Goal: Task Accomplishment & Management: Complete application form

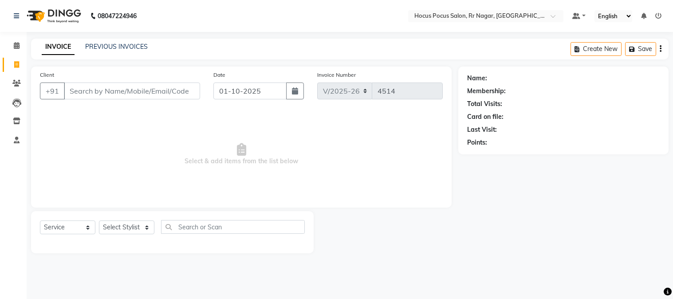
select select "5019"
select select "service"
click at [122, 49] on link "PREVIOUS INVOICES" at bounding box center [116, 47] width 63 height 8
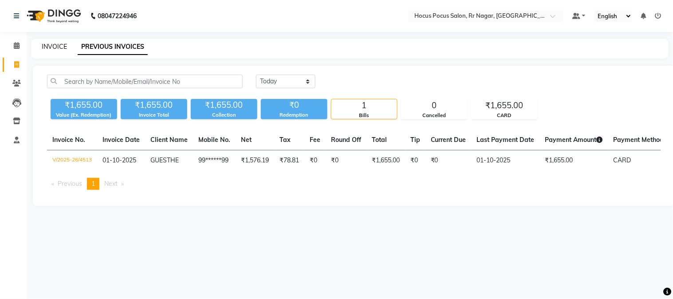
click at [53, 47] on link "INVOICE" at bounding box center [54, 47] width 25 height 8
select select "5019"
select select "service"
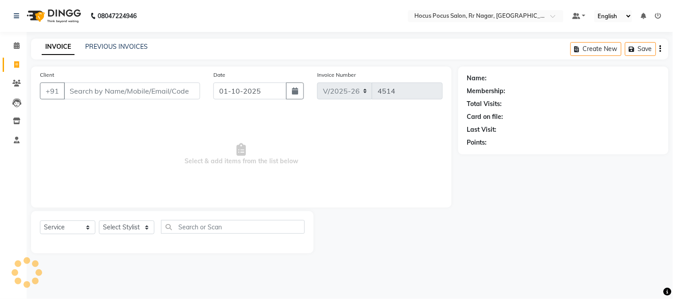
click at [94, 91] on input "Client" at bounding box center [132, 90] width 136 height 17
click at [73, 87] on input "Client" at bounding box center [132, 90] width 136 height 17
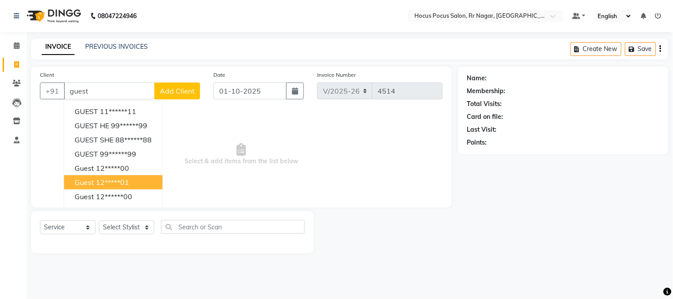
click at [129, 178] on ngb-highlight "12*****01" at bounding box center [112, 182] width 33 height 9
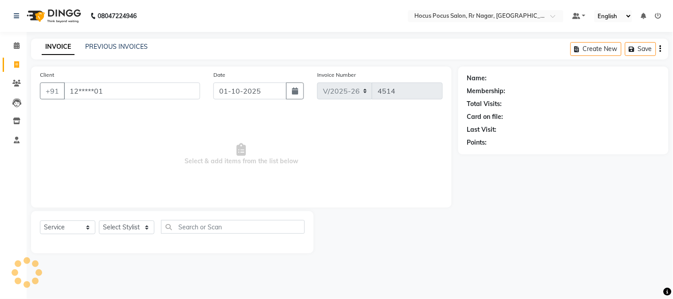
type input "12*****01"
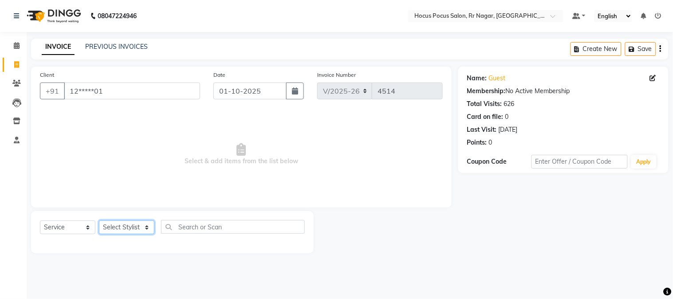
click at [144, 223] on select "Select Stylist [PERSON_NAME] hocus pocus Maya Neha [PERSON_NAME] [PERSON_NAME]" at bounding box center [126, 227] width 55 height 14
select select "32987"
click at [99, 221] on select "Select Stylist [PERSON_NAME] hocus pocus Maya Neha [PERSON_NAME] [PERSON_NAME]" at bounding box center [126, 227] width 55 height 14
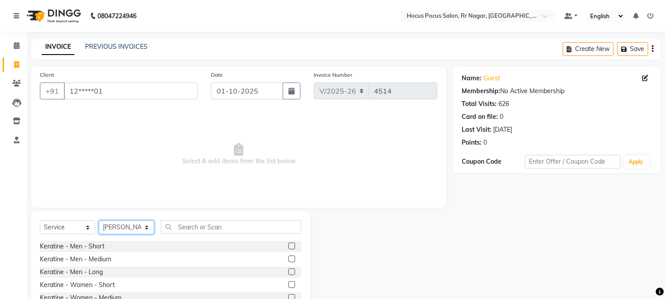
click at [129, 228] on select "Select Stylist [PERSON_NAME] hocus pocus Maya Neha [PERSON_NAME] [PERSON_NAME]" at bounding box center [126, 227] width 55 height 14
click at [200, 236] on div "Select Service Product Membership Package Voucher Prepaid Gift Card Select Styl…" at bounding box center [171, 230] width 262 height 21
click at [200, 225] on input "text" at bounding box center [231, 227] width 141 height 14
click at [78, 227] on select "Select Service Product Membership Package Voucher Prepaid Gift Card" at bounding box center [67, 227] width 55 height 14
select select "product"
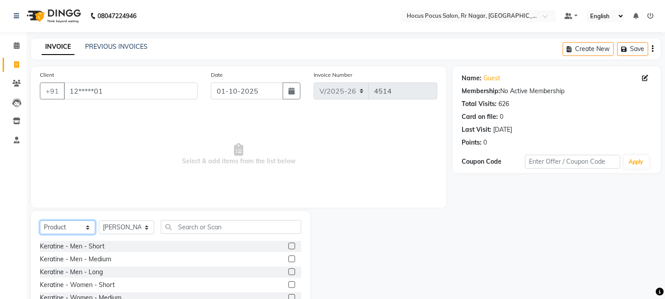
click at [40, 221] on select "Select Service Product Membership Package Voucher Prepaid Gift Card" at bounding box center [67, 227] width 55 height 14
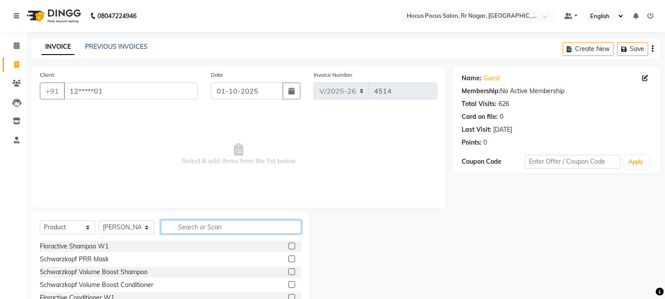
click at [191, 227] on input "text" at bounding box center [231, 227] width 141 height 14
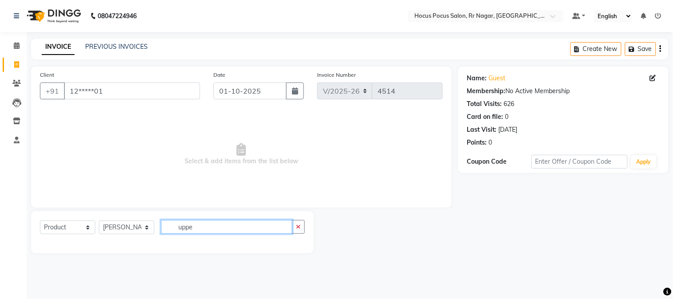
type input "uppe"
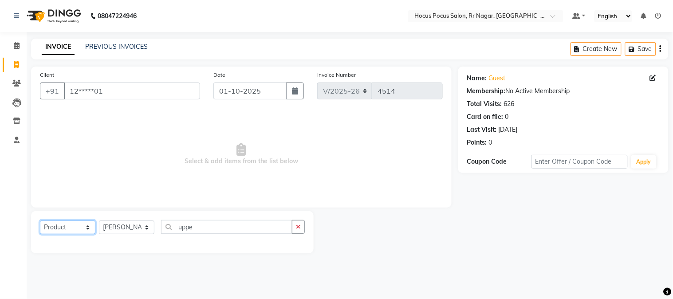
click at [80, 227] on select "Select Service Product Membership Package Voucher Prepaid Gift Card" at bounding box center [67, 227] width 55 height 14
select select "service"
click at [40, 221] on select "Select Service Product Membership Package Voucher Prepaid Gift Card" at bounding box center [67, 227] width 55 height 14
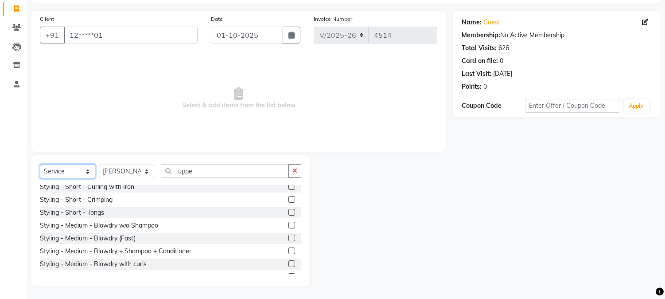
scroll to position [468, 0]
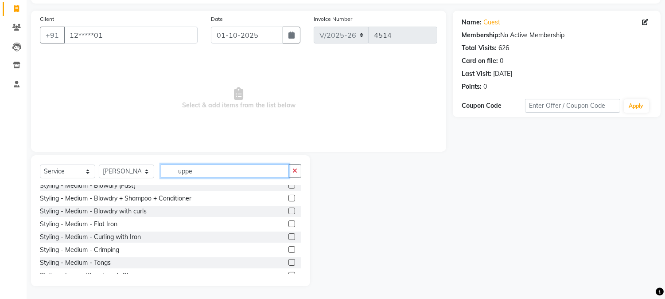
click at [206, 172] on input "uppe" at bounding box center [225, 171] width 128 height 14
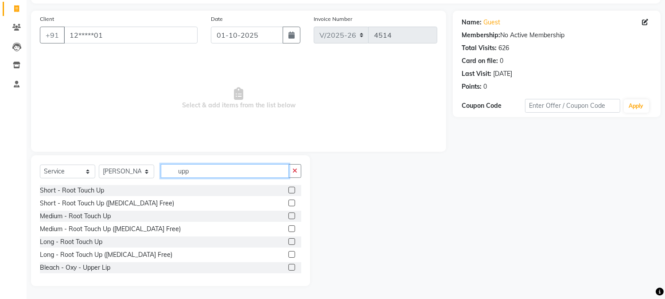
scroll to position [45, 0]
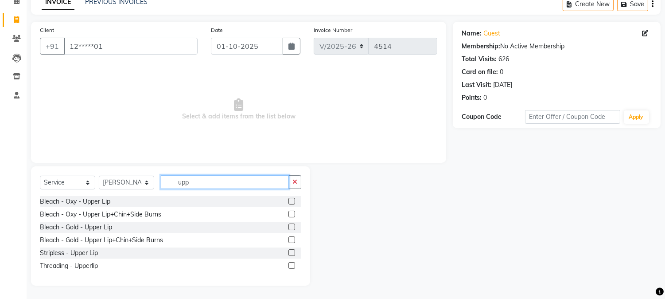
type input "upp"
click at [290, 253] on label at bounding box center [292, 252] width 7 height 7
click at [290, 253] on input "checkbox" at bounding box center [292, 253] width 6 height 6
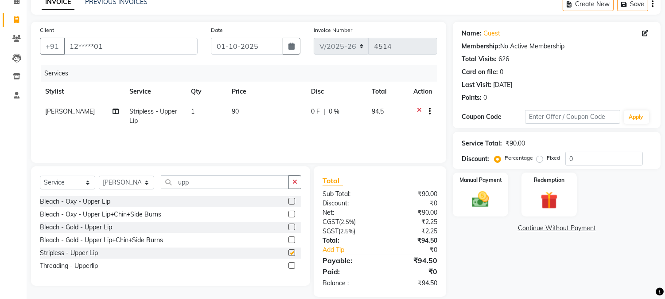
checkbox input "false"
click at [204, 188] on input "upp" at bounding box center [225, 182] width 128 height 14
type input "u"
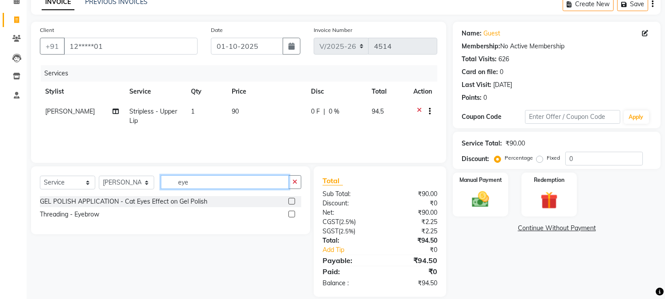
type input "eye"
click at [293, 213] on label at bounding box center [292, 214] width 7 height 7
click at [293, 213] on input "checkbox" at bounding box center [292, 214] width 6 height 6
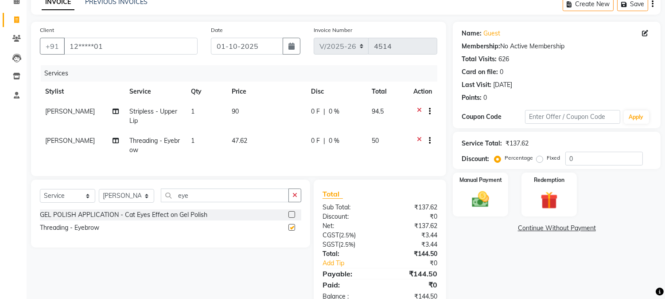
checkbox input "false"
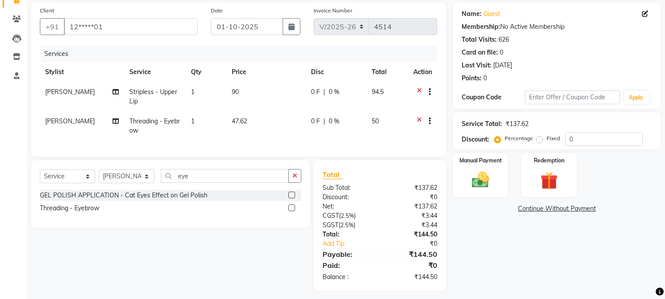
scroll to position [76, 0]
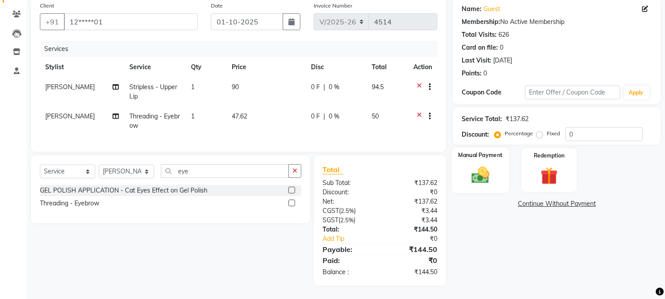
click at [490, 165] on img at bounding box center [480, 175] width 29 height 21
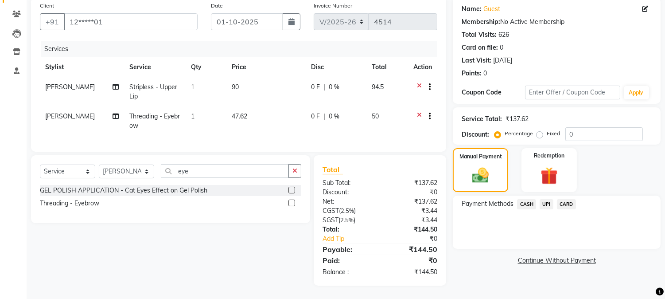
click at [524, 199] on span "CASH" at bounding box center [526, 204] width 19 height 10
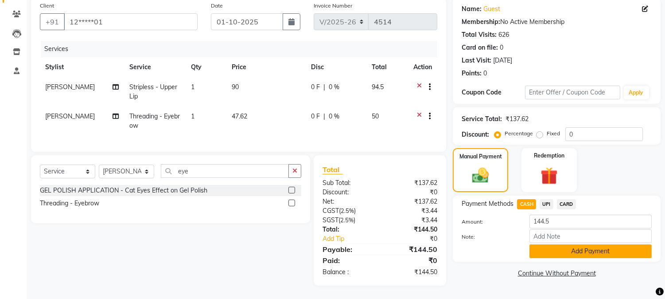
click at [614, 245] on button "Add Payment" at bounding box center [591, 251] width 122 height 14
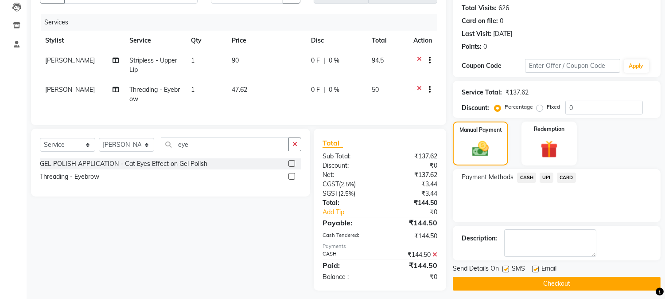
scroll to position [108, 0]
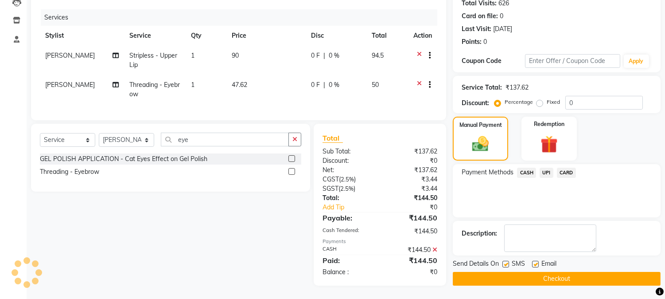
click at [508, 261] on label at bounding box center [506, 264] width 7 height 7
click at [508, 262] on input "checkbox" at bounding box center [506, 265] width 6 height 6
checkbox input "false"
click at [519, 272] on button "Checkout" at bounding box center [557, 279] width 208 height 14
click at [531, 272] on button "Checkout" at bounding box center [557, 279] width 208 height 14
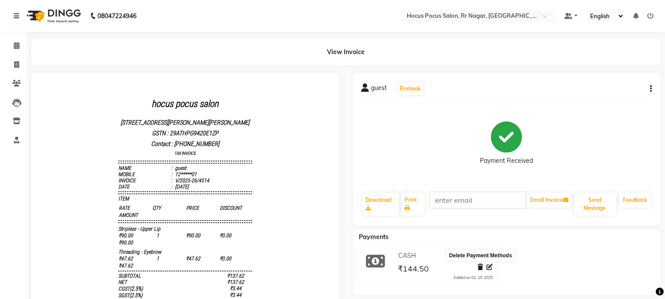
click at [482, 266] on icon at bounding box center [480, 267] width 5 height 6
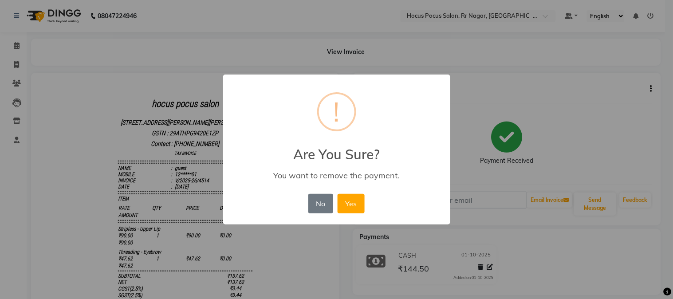
click at [631, 121] on div "× ! Are You Sure? You want to remove the payment. No No Yes" at bounding box center [336, 149] width 673 height 299
click at [316, 200] on button "No" at bounding box center [320, 204] width 25 height 20
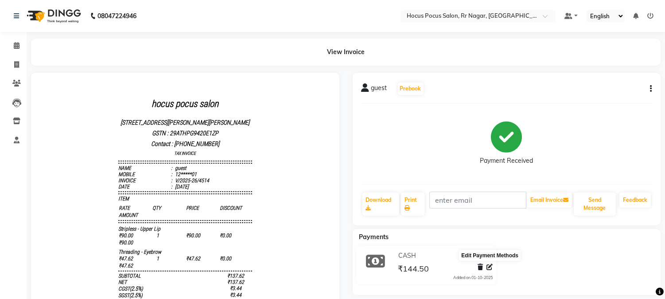
click at [489, 265] on icon at bounding box center [490, 267] width 6 height 6
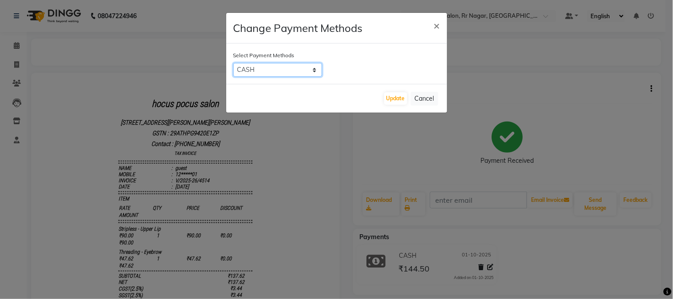
click at [300, 74] on select "CASH UPI CARD" at bounding box center [277, 70] width 89 height 14
select select "8"
click at [233, 63] on select "CASH UPI CARD" at bounding box center [277, 70] width 89 height 14
click at [387, 98] on button "Update" at bounding box center [395, 98] width 23 height 12
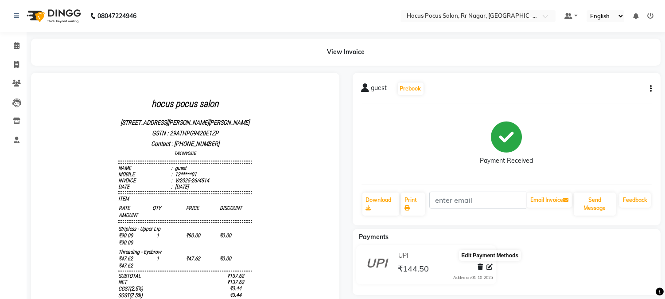
click at [490, 266] on icon at bounding box center [490, 267] width 6 height 6
select select "8"
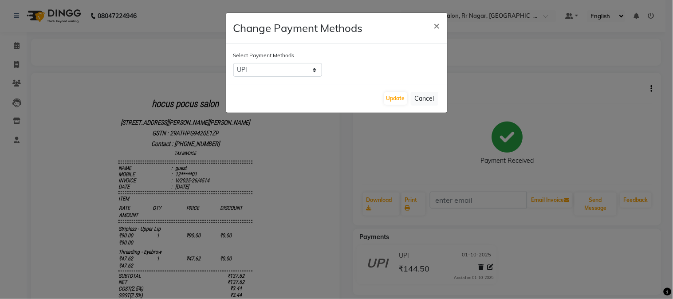
click at [649, 86] on ngb-modal-window "Change Payment Methods × Select Payment Methods CASH UPI CARD Update Cancel" at bounding box center [336, 149] width 673 height 299
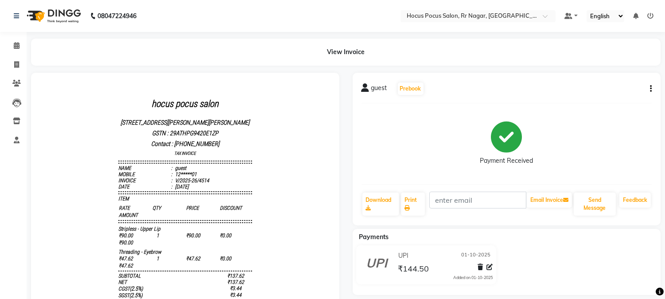
click at [650, 89] on icon "button" at bounding box center [651, 89] width 2 height 0
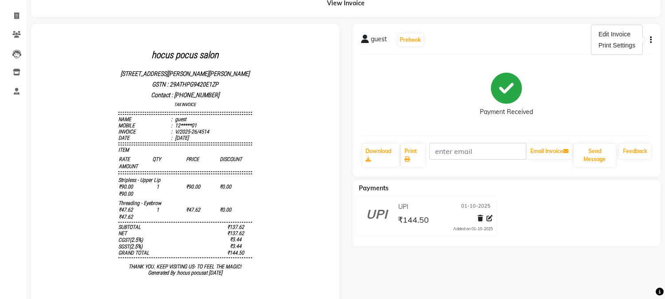
scroll to position [49, 0]
click at [15, 14] on icon at bounding box center [16, 15] width 5 height 7
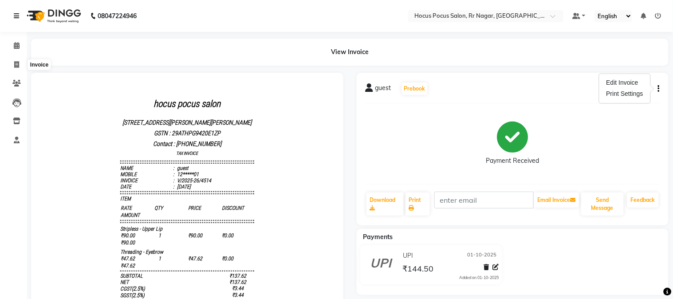
select select "5019"
select select "service"
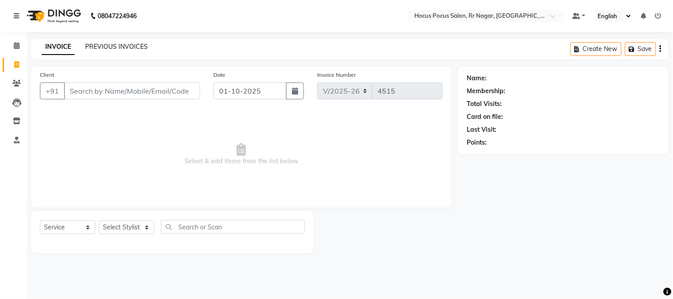
click at [102, 47] on link "PREVIOUS INVOICES" at bounding box center [116, 47] width 63 height 8
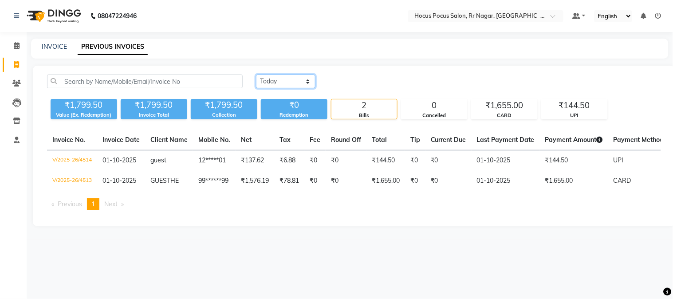
drag, startPoint x: 279, startPoint y: 81, endPoint x: 278, endPoint y: 86, distance: 5.1
click at [279, 81] on select "[DATE] [DATE] Custom Range" at bounding box center [285, 81] width 59 height 14
select select "[DATE]"
click at [256, 74] on select "[DATE] [DATE] Custom Range" at bounding box center [285, 81] width 59 height 14
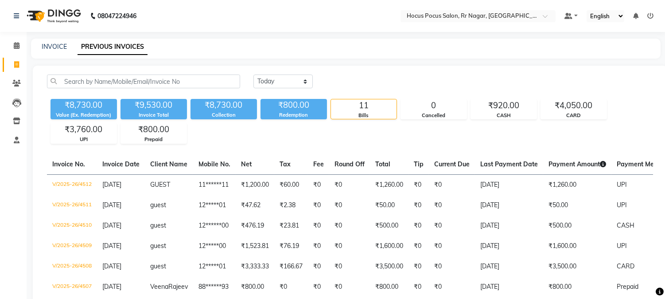
click at [403, 73] on div "[DATE] [DATE] Custom Range ₹8,730.00 Value (Ex. Redemption) ₹9,530.00 Invoice T…" at bounding box center [350, 250] width 635 height 368
click at [55, 50] on link "INVOICE" at bounding box center [54, 47] width 25 height 8
select select "service"
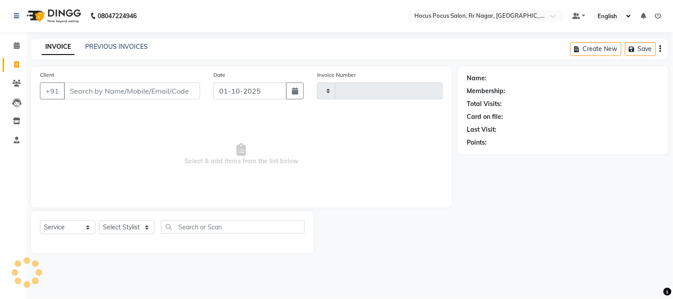
type input "4515"
select select "5019"
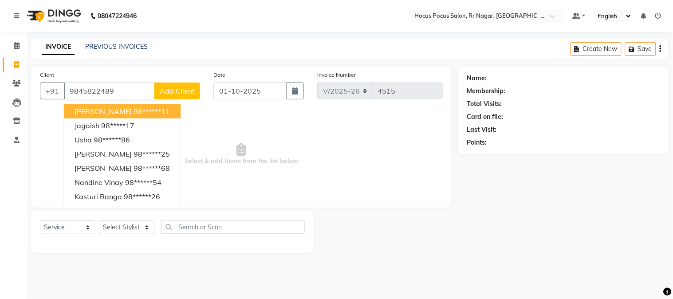
type input "9845822489"
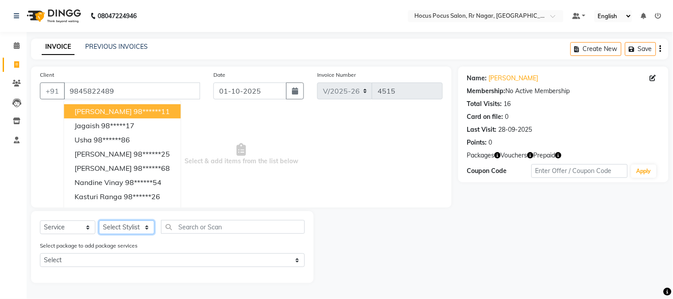
click at [132, 229] on select "Select Stylist [PERSON_NAME] hocus pocus Maya Neha [PERSON_NAME] [PERSON_NAME]" at bounding box center [126, 227] width 55 height 14
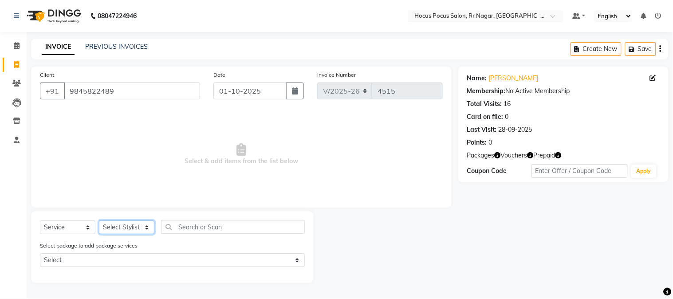
select select "32995"
click at [99, 221] on select "Select Stylist [PERSON_NAME] hocus pocus Maya Neha [PERSON_NAME] [PERSON_NAME]" at bounding box center [126, 227] width 55 height 14
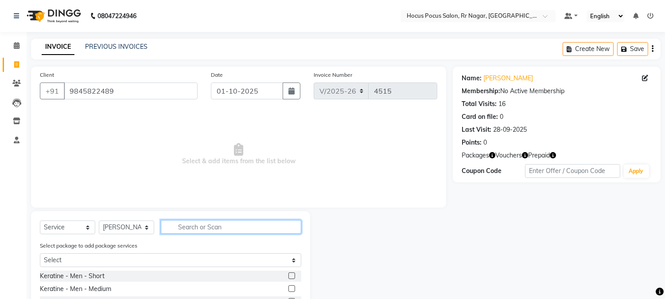
click at [202, 231] on input "text" at bounding box center [231, 227] width 141 height 14
type input "moro"
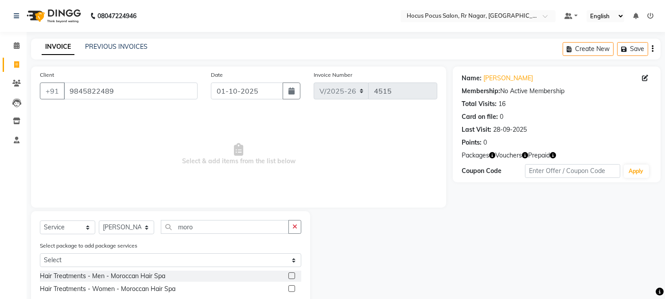
click at [294, 292] on div at bounding box center [292, 289] width 6 height 9
click at [291, 289] on label at bounding box center [292, 288] width 7 height 7
click at [291, 289] on input "checkbox" at bounding box center [292, 289] width 6 height 6
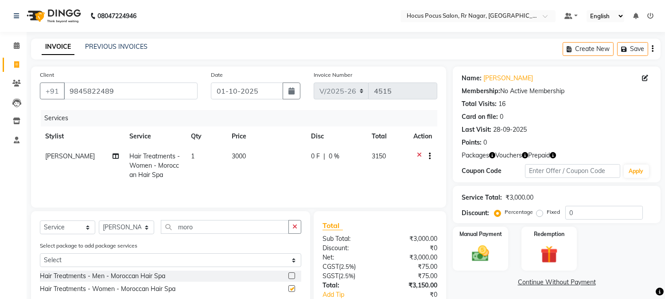
checkbox input "false"
click at [148, 227] on select "Select Stylist [PERSON_NAME] hocus pocus Maya Neha [PERSON_NAME] [PERSON_NAME]" at bounding box center [126, 227] width 55 height 14
select select "43787"
click at [99, 221] on select "Select Stylist [PERSON_NAME] hocus pocus Maya Neha [PERSON_NAME] [PERSON_NAME]" at bounding box center [126, 227] width 55 height 14
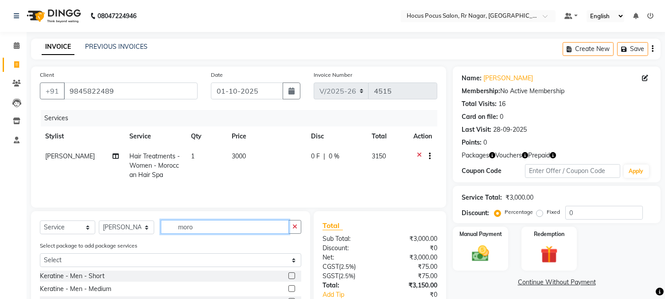
click at [231, 230] on input "moro" at bounding box center [225, 227] width 128 height 14
type input "moroc"
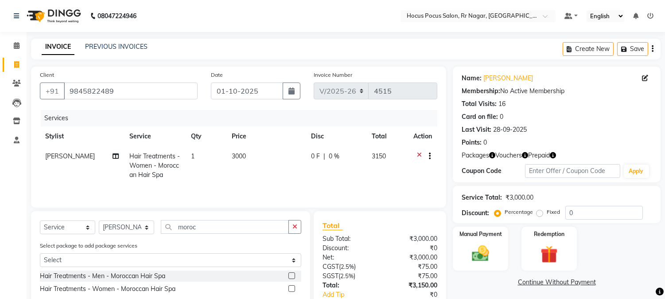
click at [291, 287] on label at bounding box center [292, 288] width 7 height 7
click at [291, 287] on input "checkbox" at bounding box center [292, 289] width 6 height 6
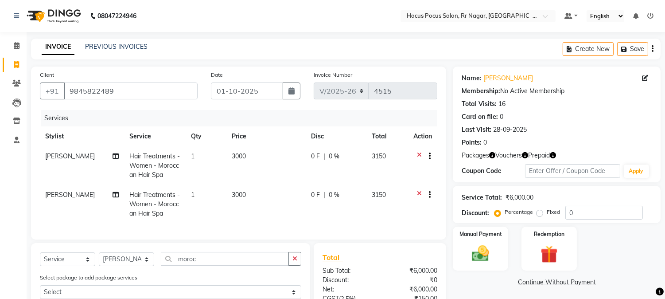
checkbox input "false"
click at [232, 196] on span "3000" at bounding box center [239, 195] width 14 height 8
select select "43787"
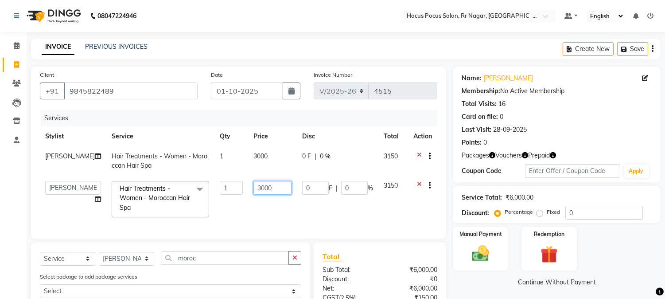
click at [254, 187] on input "3000" at bounding box center [273, 188] width 38 height 14
type input "3600"
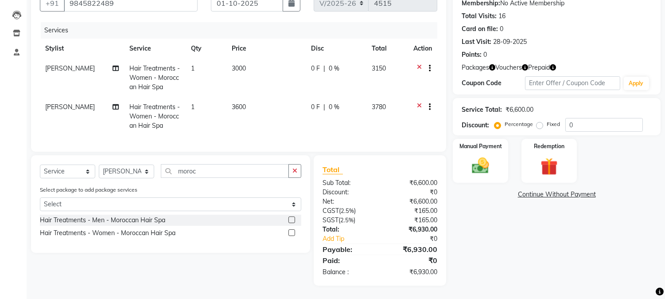
scroll to position [95, 0]
click at [565, 157] on div "Redemption" at bounding box center [550, 160] width 58 height 45
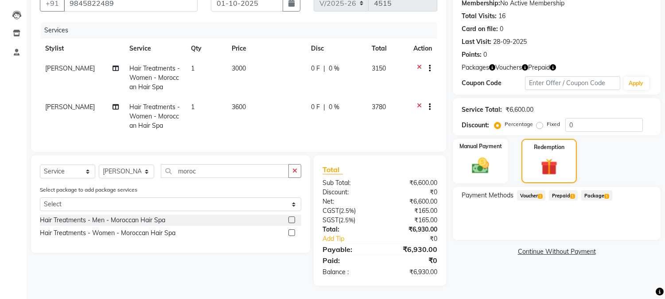
click at [560, 190] on span "Prepaid 1" at bounding box center [563, 195] width 29 height 10
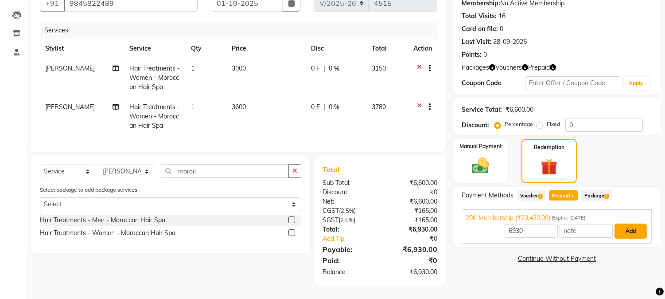
click at [630, 223] on button "Add" at bounding box center [631, 230] width 32 height 15
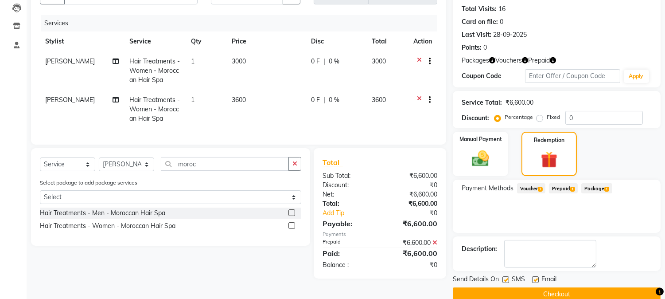
click at [507, 279] on label at bounding box center [506, 279] width 7 height 7
click at [507, 279] on input "checkbox" at bounding box center [506, 280] width 6 height 6
checkbox input "false"
click at [519, 295] on button "Checkout" at bounding box center [557, 294] width 208 height 14
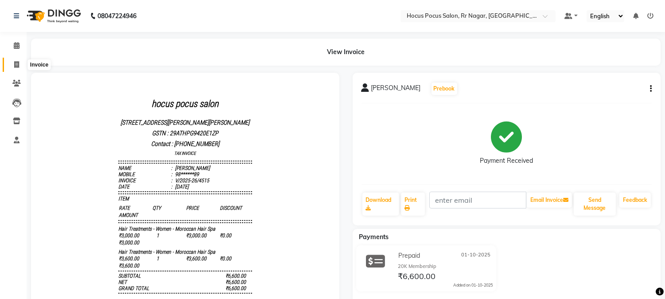
click at [11, 64] on span at bounding box center [17, 65] width 16 height 10
select select "service"
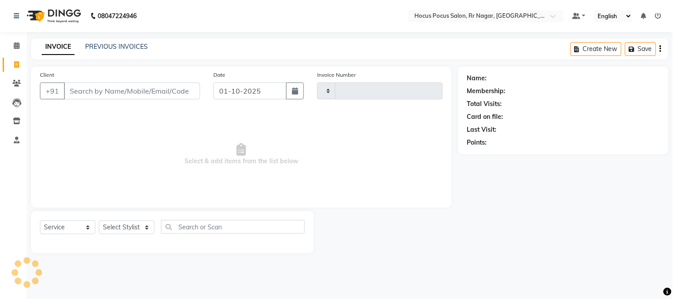
type input "4516"
select select "5019"
click at [131, 43] on link "PREVIOUS INVOICES" at bounding box center [116, 47] width 63 height 8
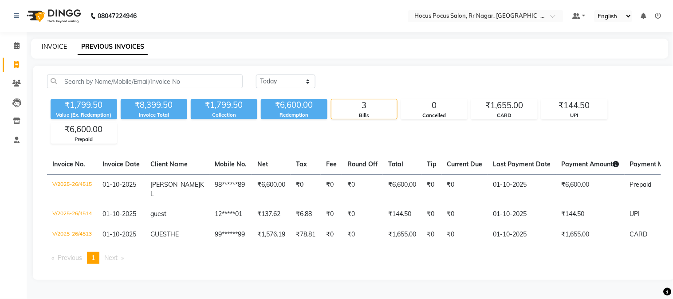
click at [55, 49] on link "INVOICE" at bounding box center [54, 47] width 25 height 8
select select "service"
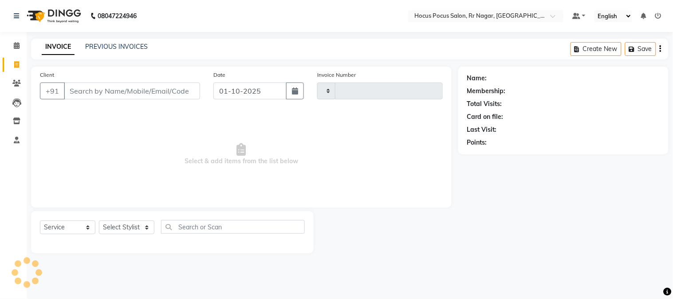
type input "4516"
select select "5019"
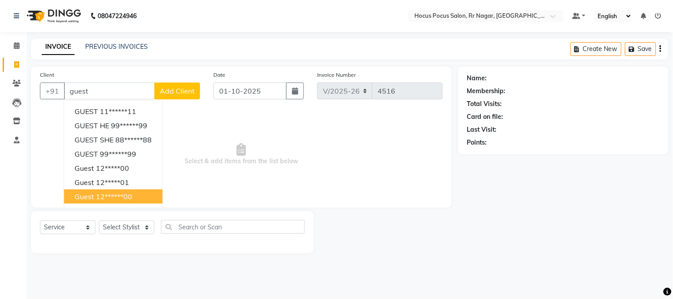
click at [121, 199] on ngb-highlight "12******00" at bounding box center [114, 196] width 36 height 9
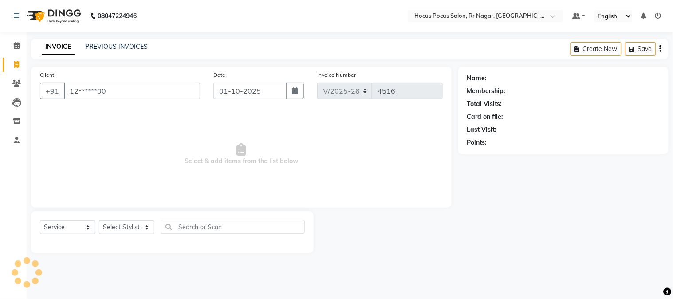
type input "12******00"
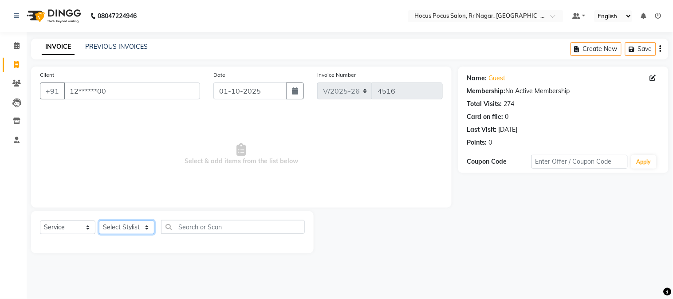
click at [147, 228] on select "Select Stylist [PERSON_NAME] hocus pocus Maya Neha [PERSON_NAME] [PERSON_NAME]" at bounding box center [126, 227] width 55 height 14
select select "32993"
click at [99, 221] on select "Select Stylist [PERSON_NAME] hocus pocus Maya Neha [PERSON_NAME] [PERSON_NAME]" at bounding box center [126, 227] width 55 height 14
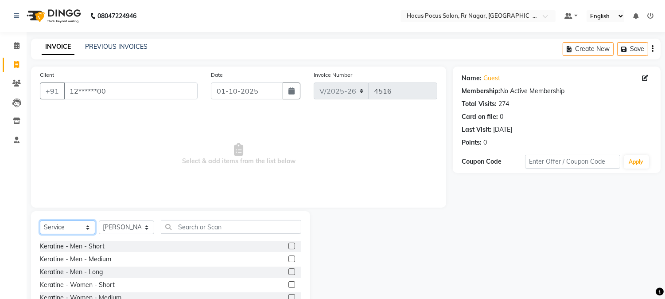
click at [69, 229] on select "Select Service Product Membership Package Voucher Prepaid Gift Card" at bounding box center [67, 227] width 55 height 14
select select "product"
click at [40, 221] on select "Select Service Product Membership Package Voucher Prepaid Gift Card" at bounding box center [67, 227] width 55 height 14
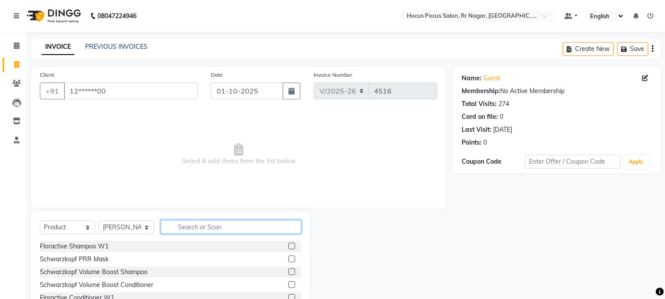
click at [221, 231] on input "text" at bounding box center [231, 227] width 141 height 14
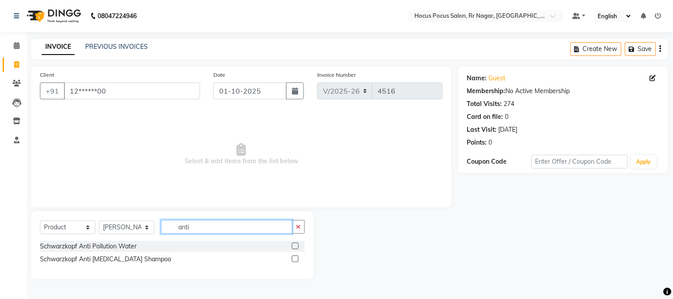
type input "anti"
click at [295, 256] on label at bounding box center [295, 258] width 7 height 7
click at [295, 256] on input "checkbox" at bounding box center [295, 259] width 6 height 6
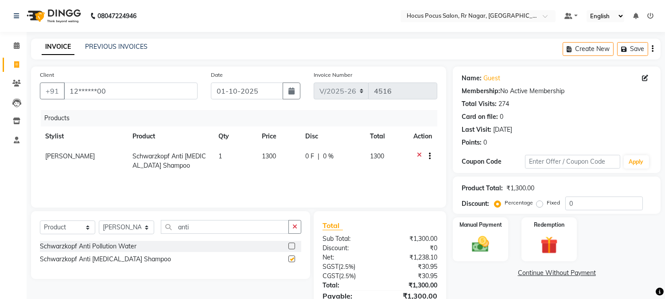
checkbox input "false"
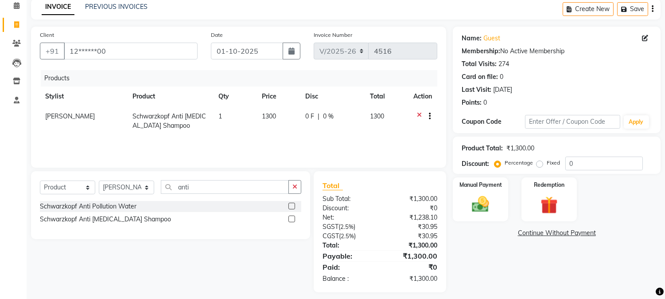
scroll to position [45, 0]
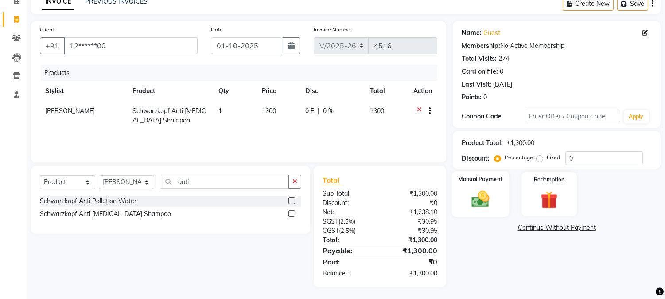
click at [489, 196] on img at bounding box center [480, 199] width 29 height 21
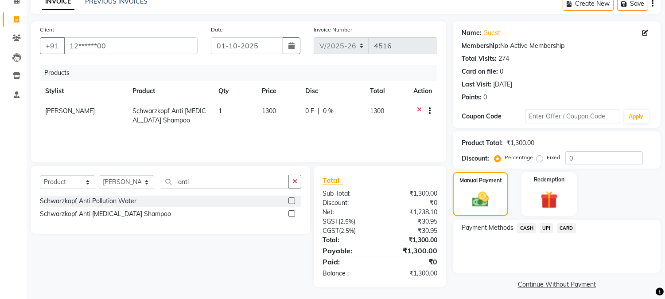
click at [531, 231] on span "CASH" at bounding box center [526, 228] width 19 height 10
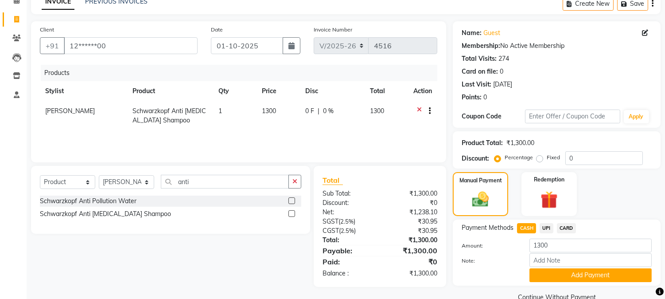
click at [575, 287] on div "Name: Guest Membership: No Active Membership Total Visits: 274 Card on file: 0 …" at bounding box center [560, 162] width 215 height 282
click at [628, 278] on button "Add Payment" at bounding box center [591, 275] width 122 height 14
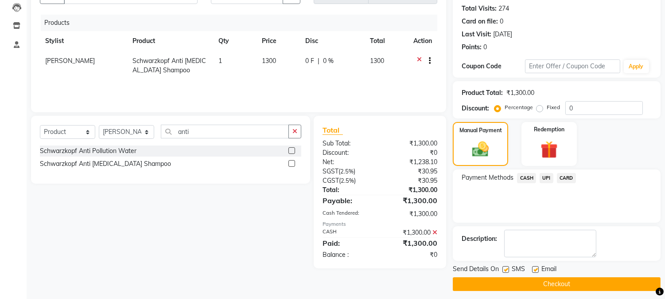
scroll to position [3, 0]
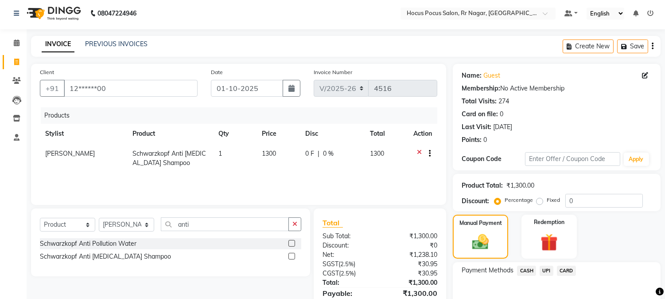
drag, startPoint x: 664, startPoint y: 136, endPoint x: 664, endPoint y: 189, distance: 53.6
click at [664, 189] on div "Name: Guest Membership: No Active Membership Total Visits: 274 Card on file: 0 …" at bounding box center [560, 224] width 215 height 320
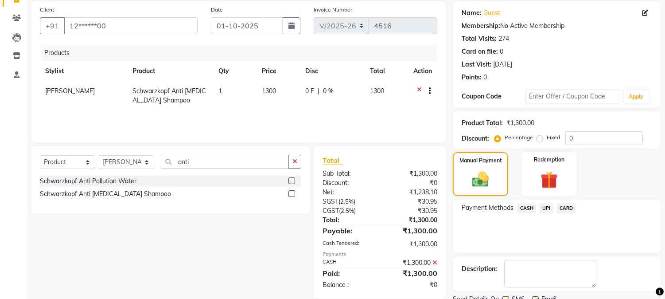
scroll to position [100, 0]
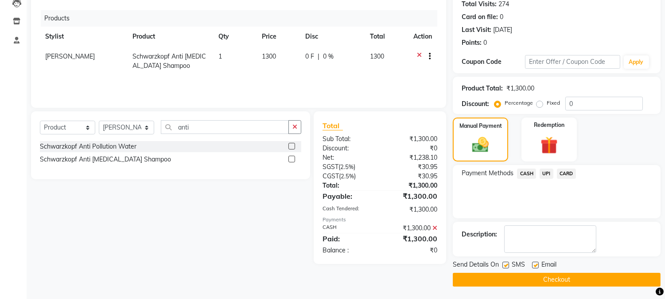
click at [601, 278] on button "Checkout" at bounding box center [557, 280] width 208 height 14
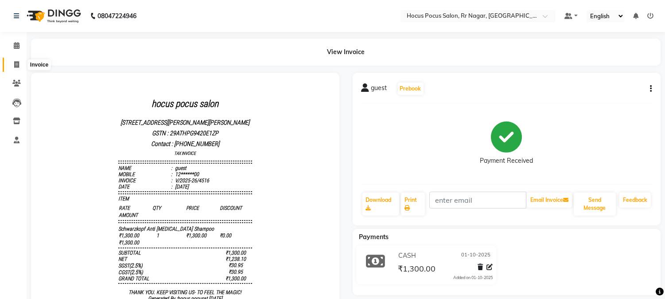
click at [16, 68] on span at bounding box center [17, 65] width 16 height 10
select select "service"
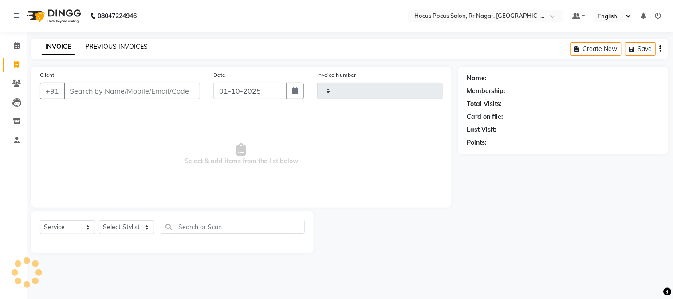
type input "4517"
select select "5019"
